Goal: Task Accomplishment & Management: Complete application form

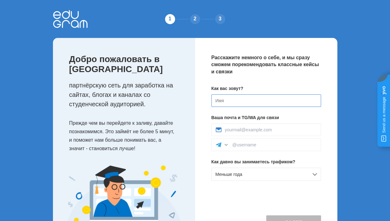
click at [239, 105] on input at bounding box center [266, 100] width 110 height 13
type input """
type input "Эльнара"
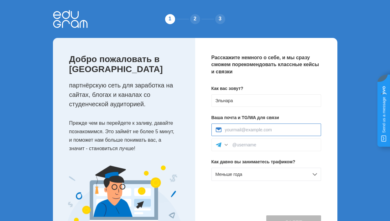
click at [245, 131] on input at bounding box center [271, 129] width 92 height 5
type input "[EMAIL_ADDRESS][DOMAIN_NAME]"
click at [263, 147] on input at bounding box center [274, 144] width 85 height 5
type input "@Elnara357"
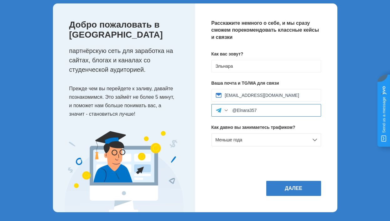
scroll to position [35, 0]
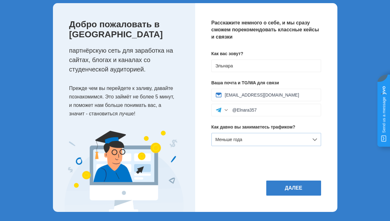
click at [267, 139] on div "Меньше года" at bounding box center [266, 139] width 110 height 13
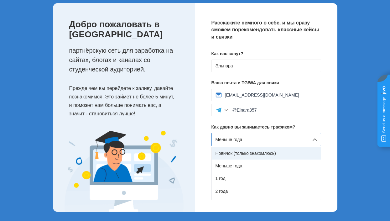
click at [263, 152] on div "Новичок (только знакомлюсь)" at bounding box center [266, 153] width 109 height 13
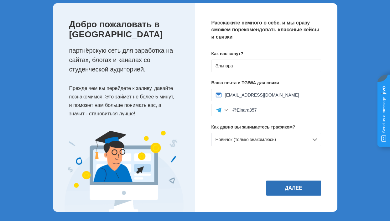
click at [288, 185] on button "Далее" at bounding box center [293, 187] width 55 height 15
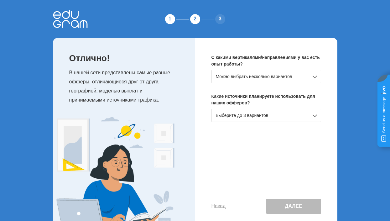
click at [312, 76] on div "Можно выбрать несколько вариантов" at bounding box center [266, 76] width 110 height 13
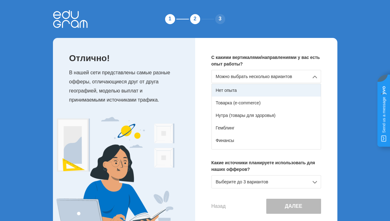
click at [249, 91] on div "Нет опыта" at bounding box center [266, 90] width 109 height 13
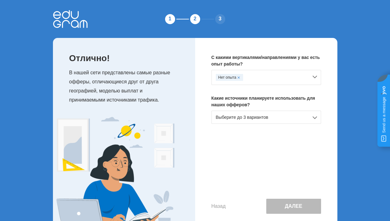
click at [244, 118] on div "Выберите до 3 вариантов" at bounding box center [266, 117] width 110 height 13
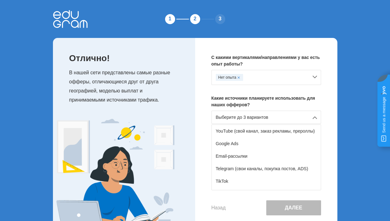
scroll to position [56, 0]
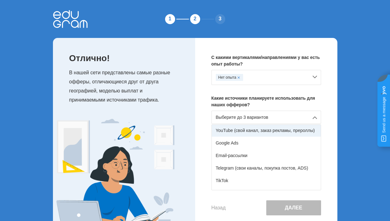
click at [280, 131] on div "YouTube (свой канал, заказ рекламы, прероллы)" at bounding box center [266, 130] width 109 height 13
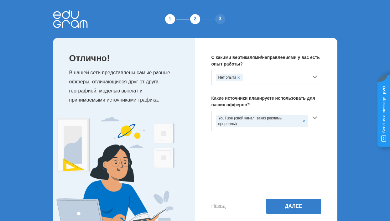
click at [315, 117] on div "YouTube (свой канал, заказ рекламы, прероллы)" at bounding box center [266, 121] width 110 height 21
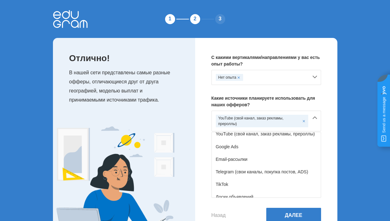
scroll to position [62, 0]
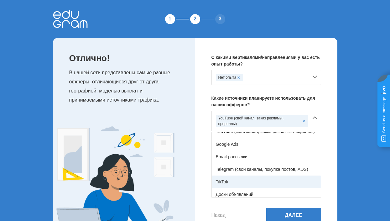
click at [252, 179] on div "TikTok" at bounding box center [266, 181] width 109 height 13
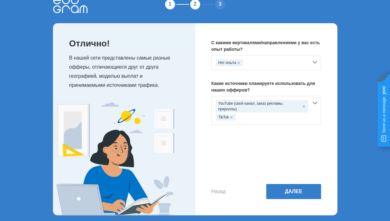
scroll to position [19, 0]
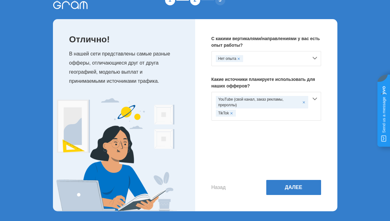
click at [315, 96] on div "YouTube (свой канал, заказ рекламы, прероллы) TikTok" at bounding box center [266, 106] width 110 height 29
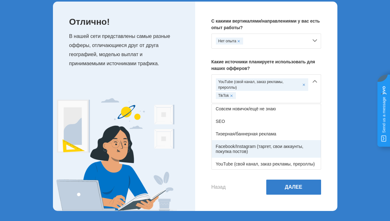
scroll to position [0, 0]
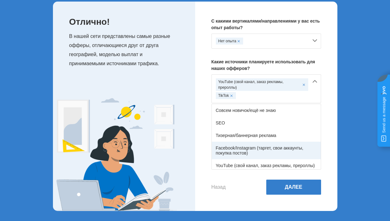
click at [267, 150] on div "Facebook/Instagram (таргет, свои аккаунты, покупка постов)" at bounding box center [266, 151] width 109 height 18
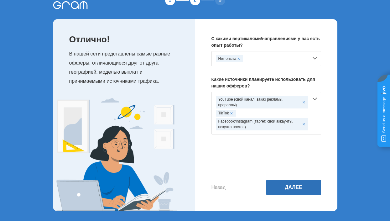
click at [299, 187] on button "Далее" at bounding box center [293, 187] width 55 height 15
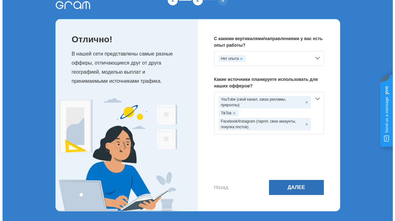
scroll to position [0, 0]
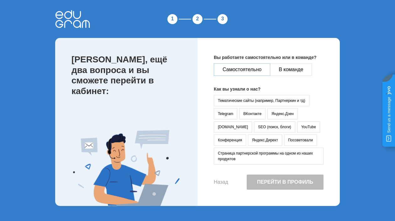
click at [252, 69] on button "Самостоятельно" at bounding box center [242, 69] width 56 height 13
click at [297, 127] on button "YouTube" at bounding box center [308, 126] width 23 height 11
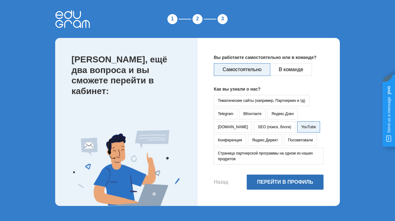
click at [276, 181] on button "Перейти в профиль" at bounding box center [285, 181] width 77 height 15
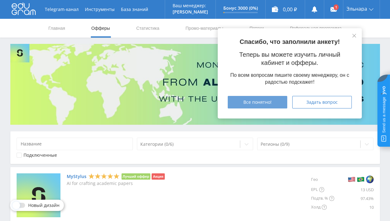
click at [265, 103] on span "Все понятно!" at bounding box center [257, 102] width 28 height 5
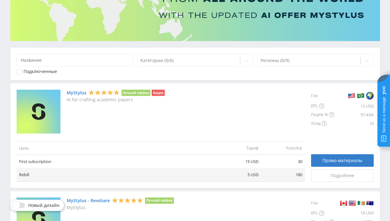
scroll to position [83, 0]
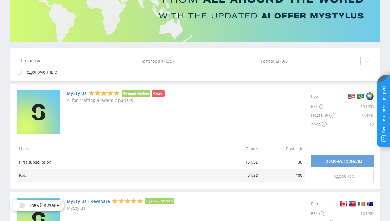
click at [332, 160] on span "Промо-материалы" at bounding box center [342, 161] width 40 height 5
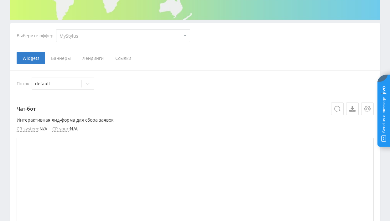
scroll to position [105, 0]
click at [122, 58] on span "Ссылки" at bounding box center [123, 57] width 28 height 13
click at [0, 0] on input "Ссылки" at bounding box center [0, 0] width 0 height 0
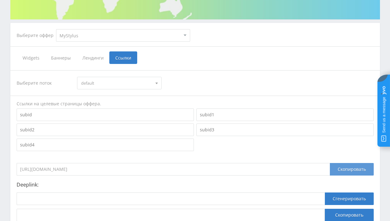
click at [346, 170] on div "Скопировать" at bounding box center [352, 169] width 44 height 13
